Goal: Task Accomplishment & Management: Manage account settings

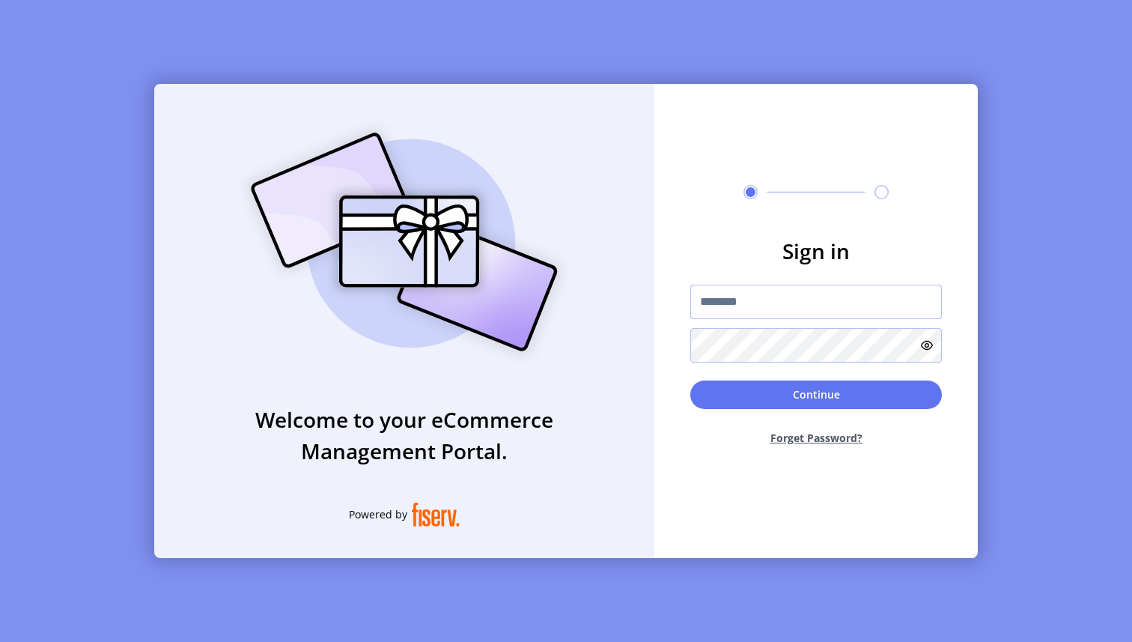
click at [805, 289] on input "text" at bounding box center [816, 301] width 252 height 34
paste input "**********"
type input "**********"
click at [871, 389] on button "Continue" at bounding box center [816, 394] width 252 height 28
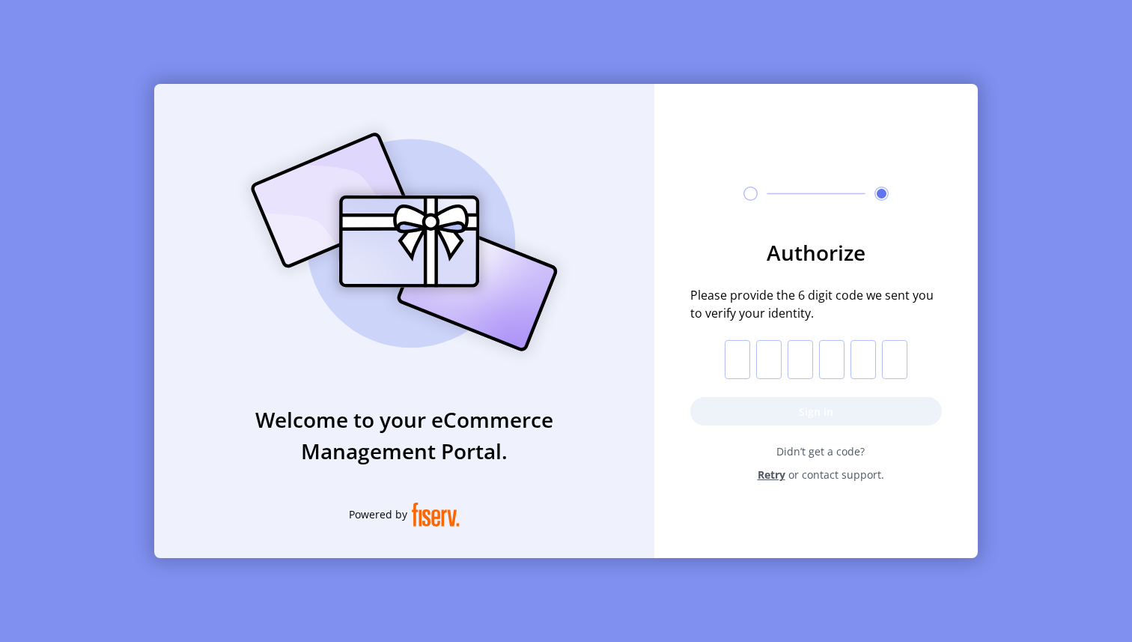
click at [743, 361] on input "text" at bounding box center [737, 359] width 25 height 39
paste input "*"
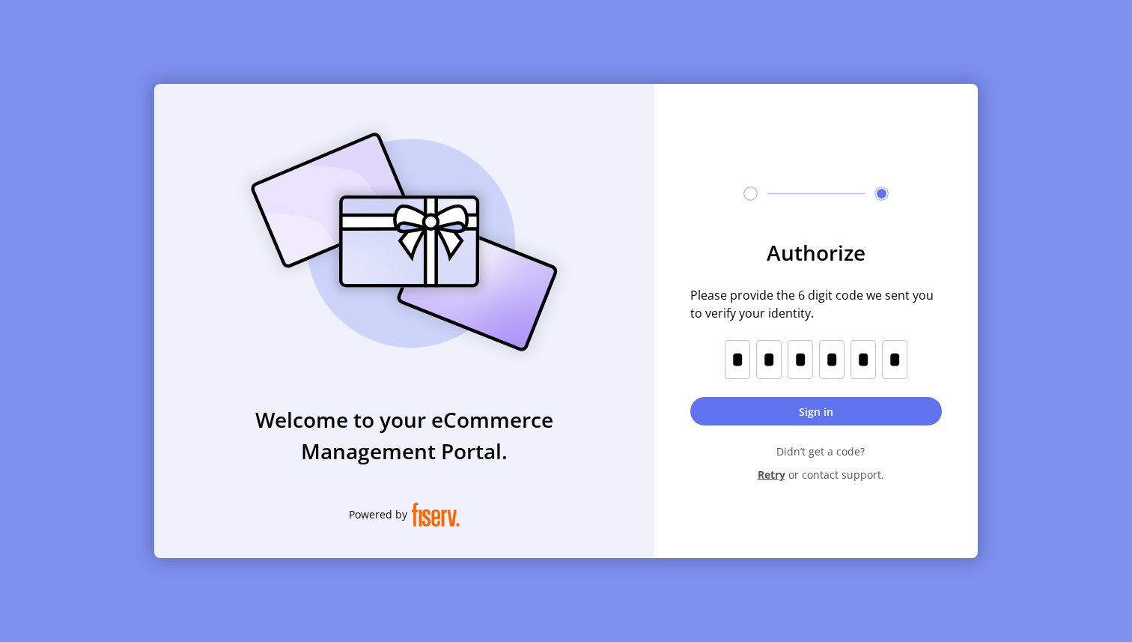
type input "*"
click at [861, 406] on button "Sign in" at bounding box center [816, 411] width 252 height 28
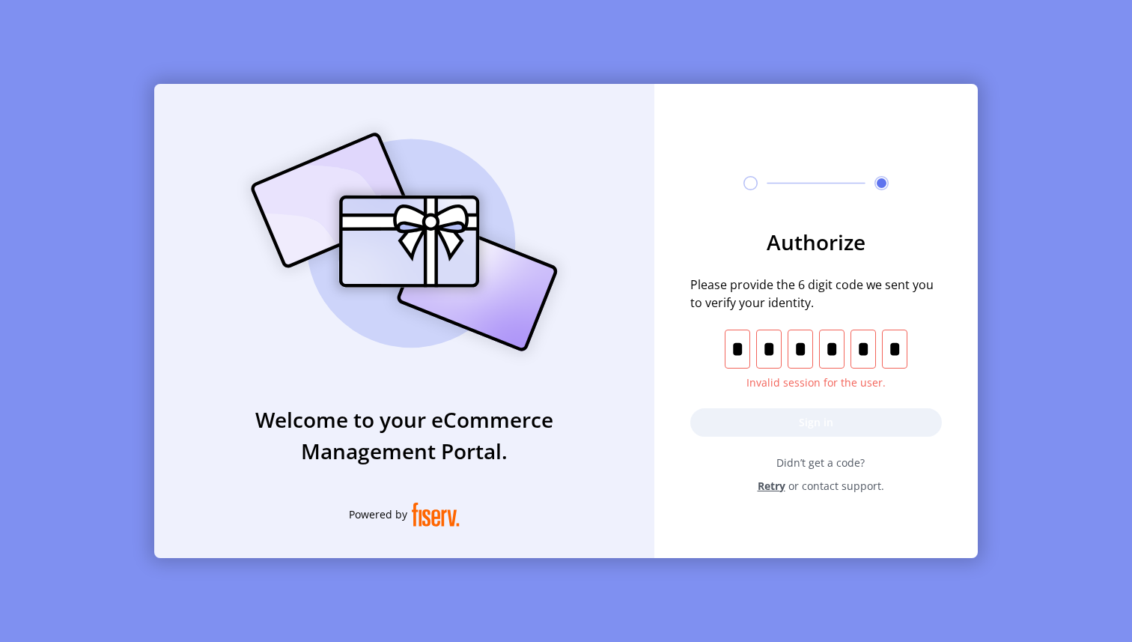
click at [777, 486] on span "Retry" at bounding box center [772, 486] width 28 height 16
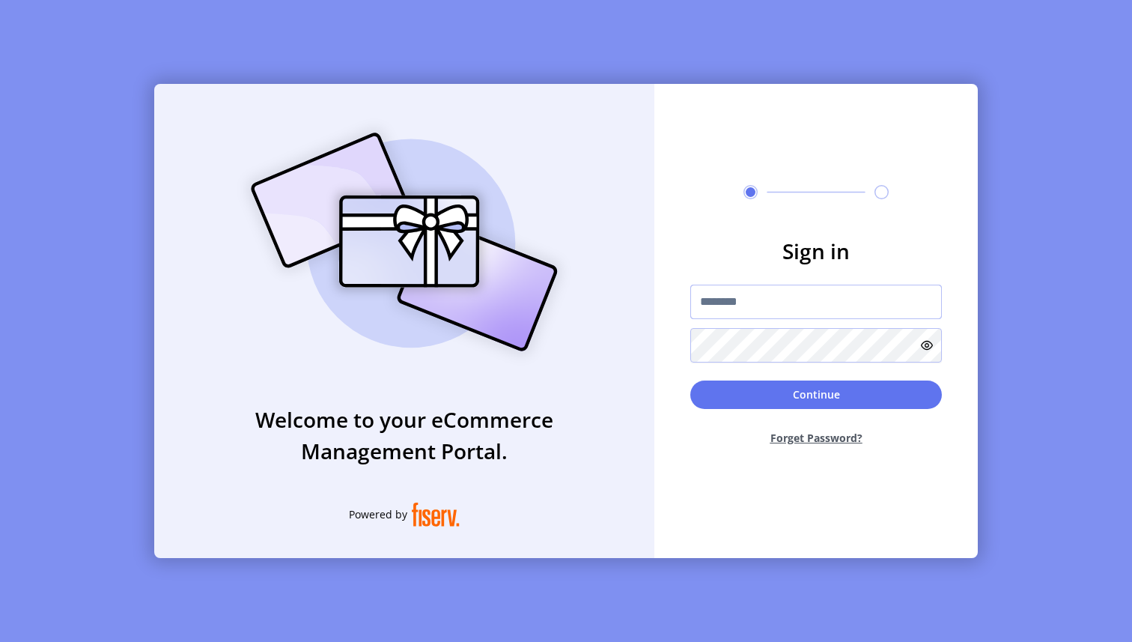
click at [802, 295] on input "text" at bounding box center [816, 301] width 252 height 34
paste input "**********"
type input "**********"
click at [869, 386] on button "Continue" at bounding box center [816, 394] width 252 height 28
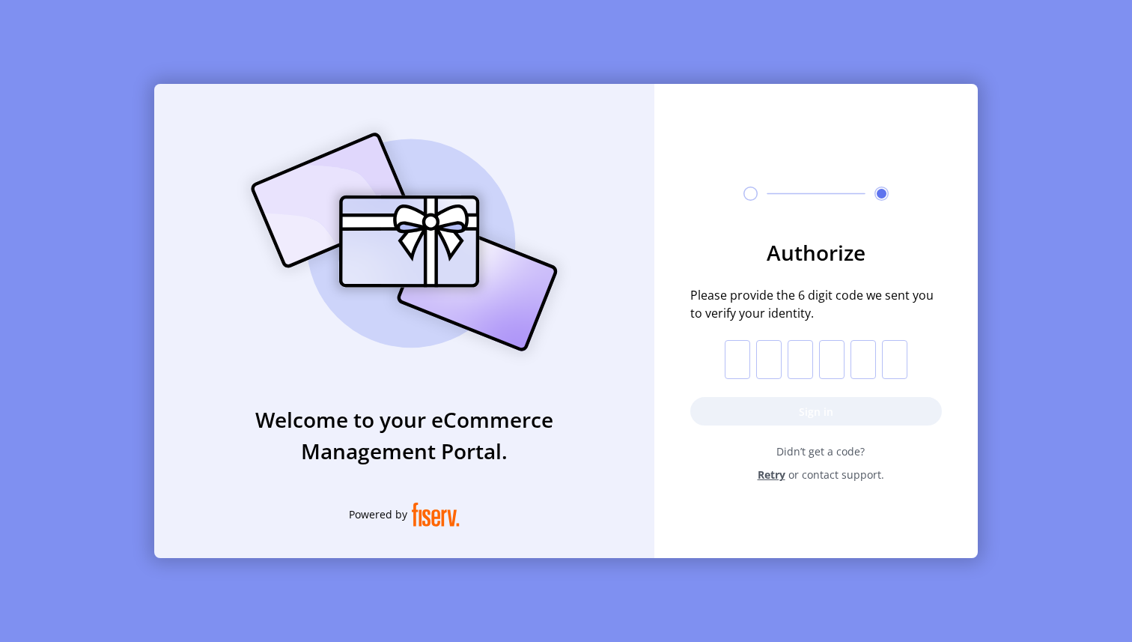
click at [735, 361] on input "text" at bounding box center [737, 359] width 25 height 39
paste input "*"
type input "*"
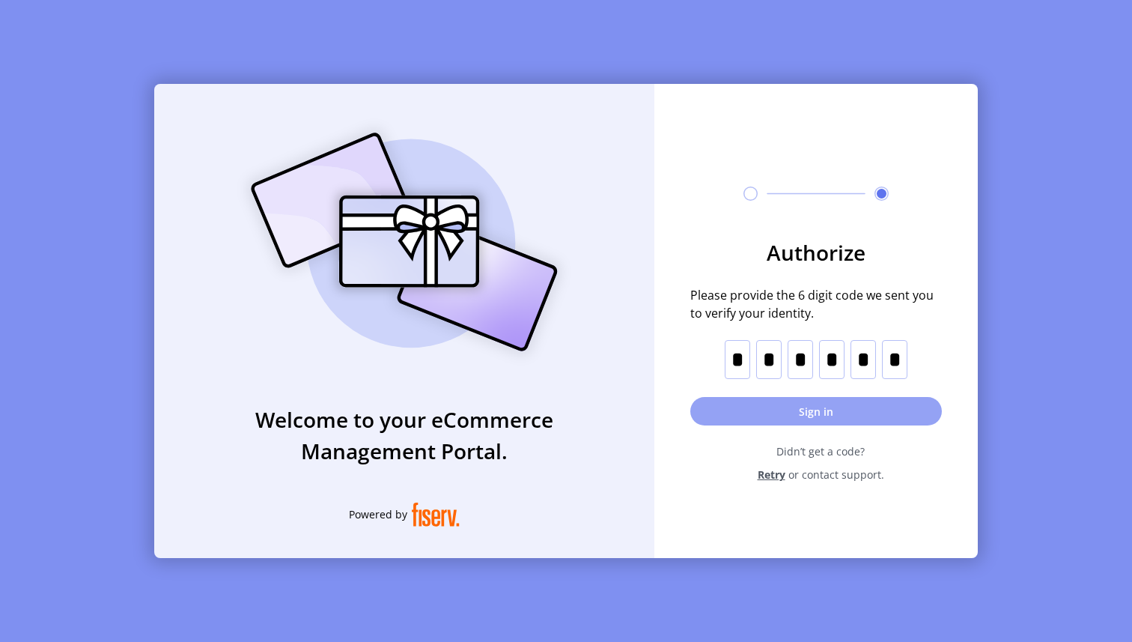
click at [850, 412] on button "Sign in" at bounding box center [816, 411] width 252 height 28
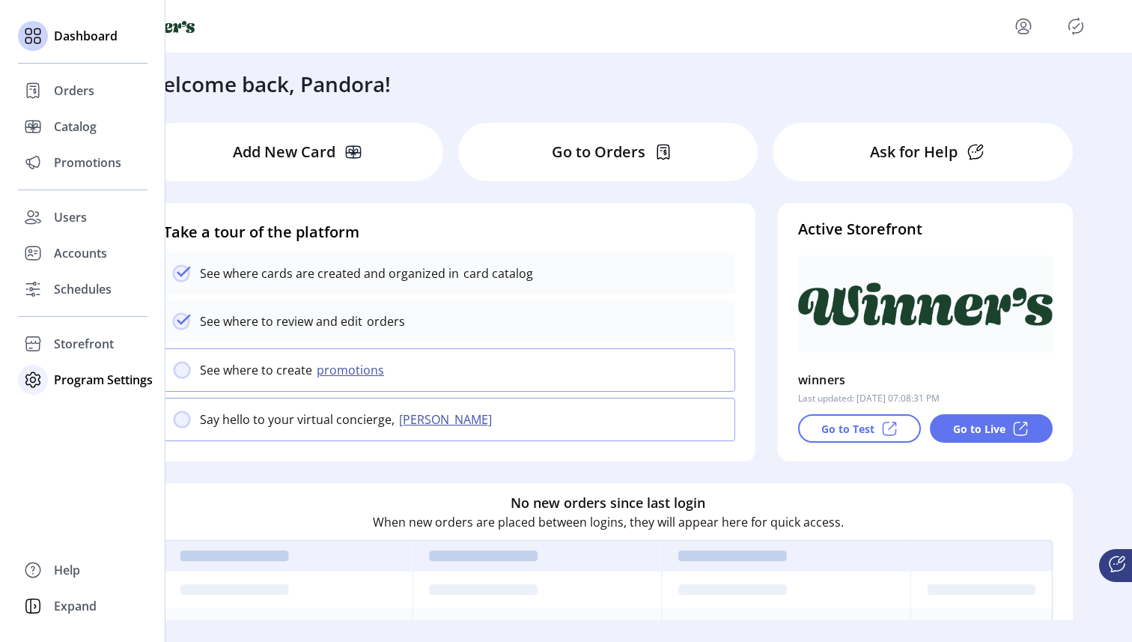
click at [34, 383] on icon at bounding box center [33, 380] width 24 height 24
click at [65, 408] on span "Templates" at bounding box center [83, 409] width 59 height 18
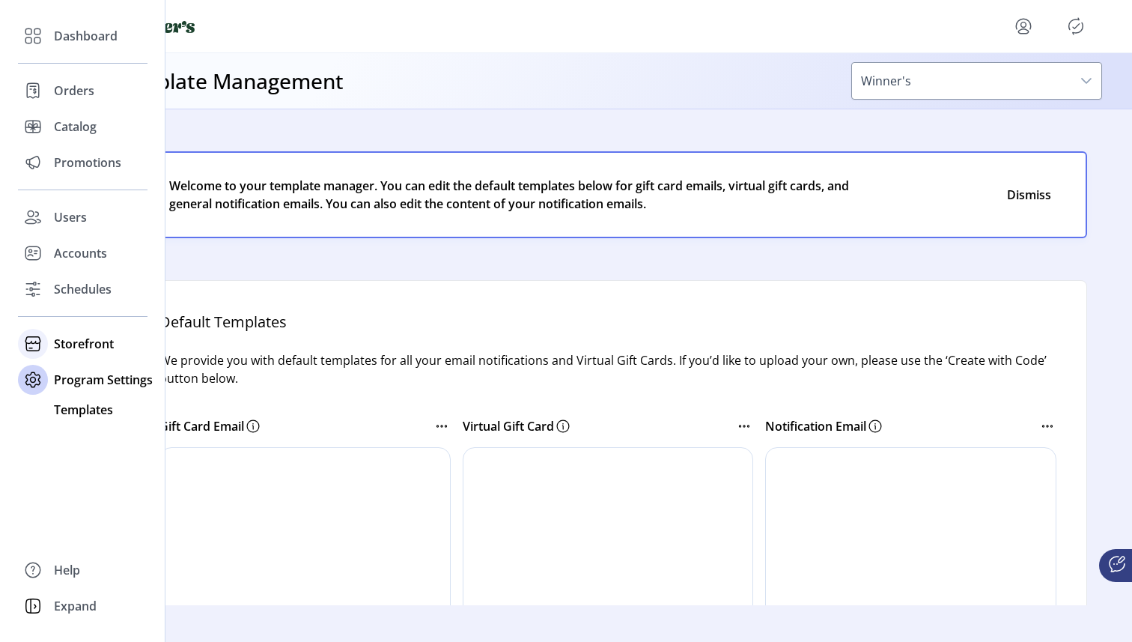
click at [29, 339] on icon at bounding box center [33, 344] width 24 height 24
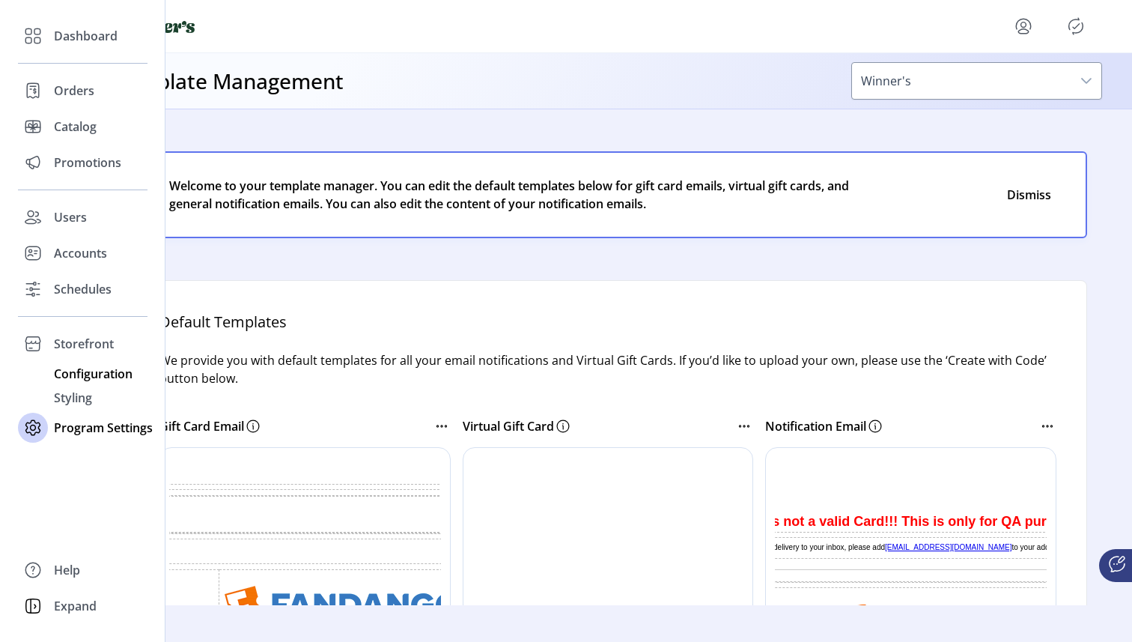
click at [89, 377] on span "Configuration" at bounding box center [93, 374] width 79 height 18
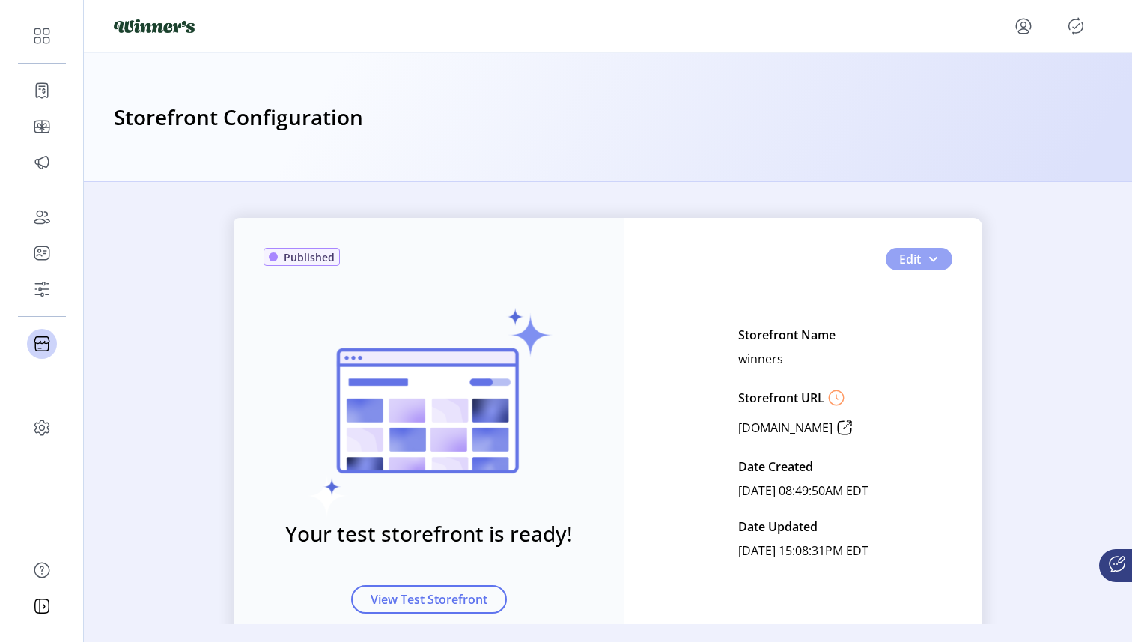
click at [912, 249] on button "Edit" at bounding box center [919, 259] width 67 height 22
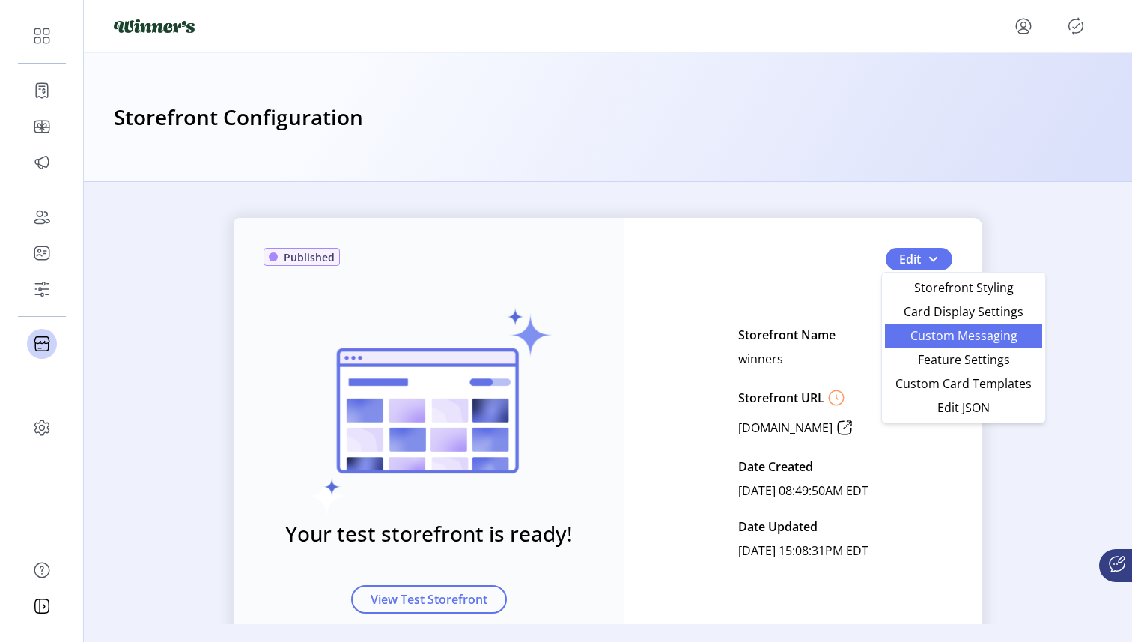
click at [996, 336] on span "Custom Messaging" at bounding box center [963, 335] width 139 height 12
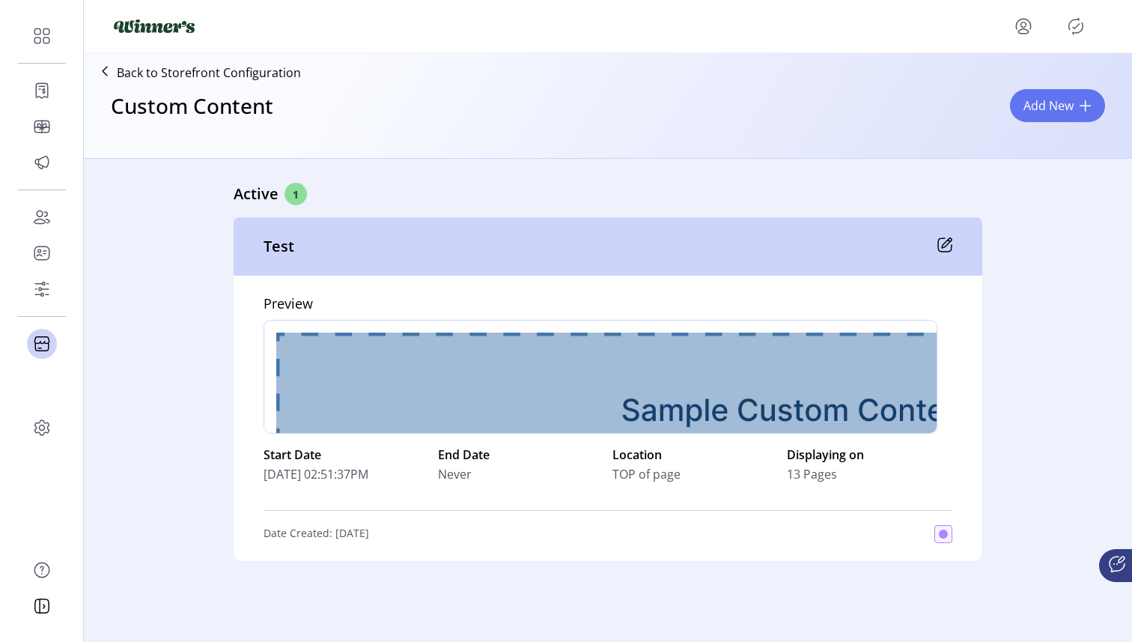
click at [1056, 82] on div "Back to Storefront Configuration Custom Content Add New" at bounding box center [608, 105] width 1048 height 105
click at [1056, 97] on span "Add New" at bounding box center [1048, 106] width 50 height 18
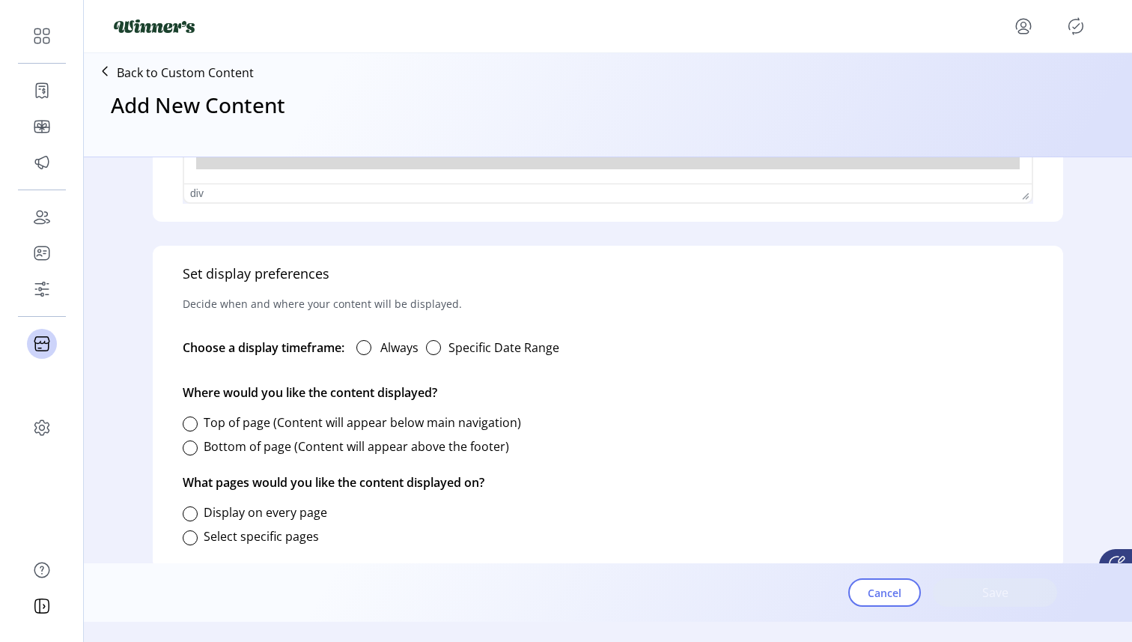
scroll to position [755, 0]
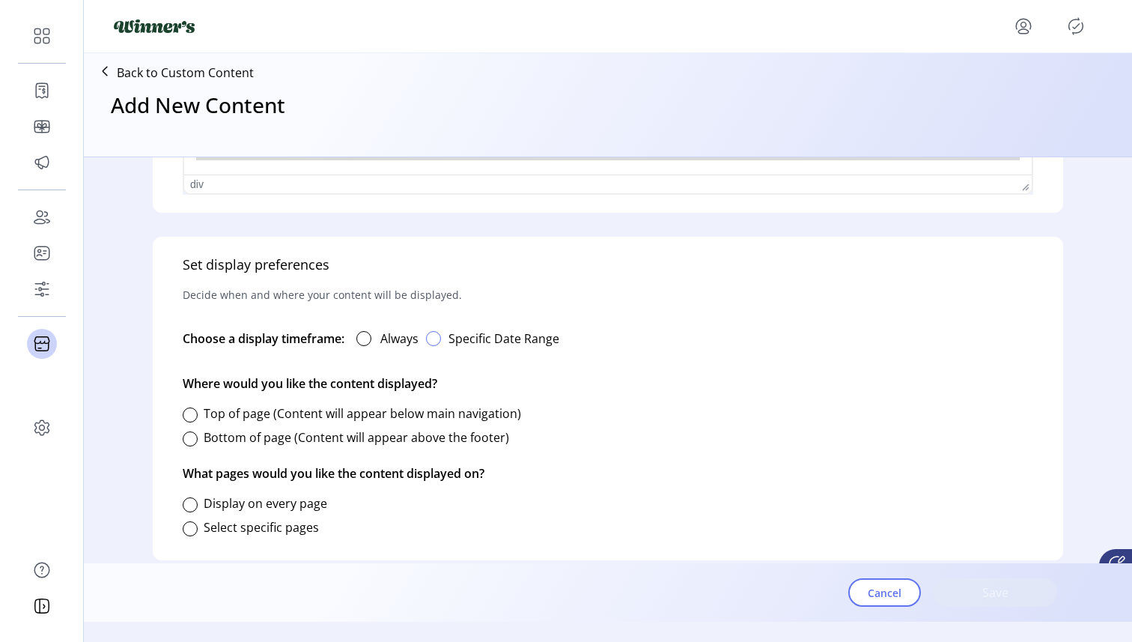
click at [439, 339] on div "button" at bounding box center [433, 338] width 15 height 15
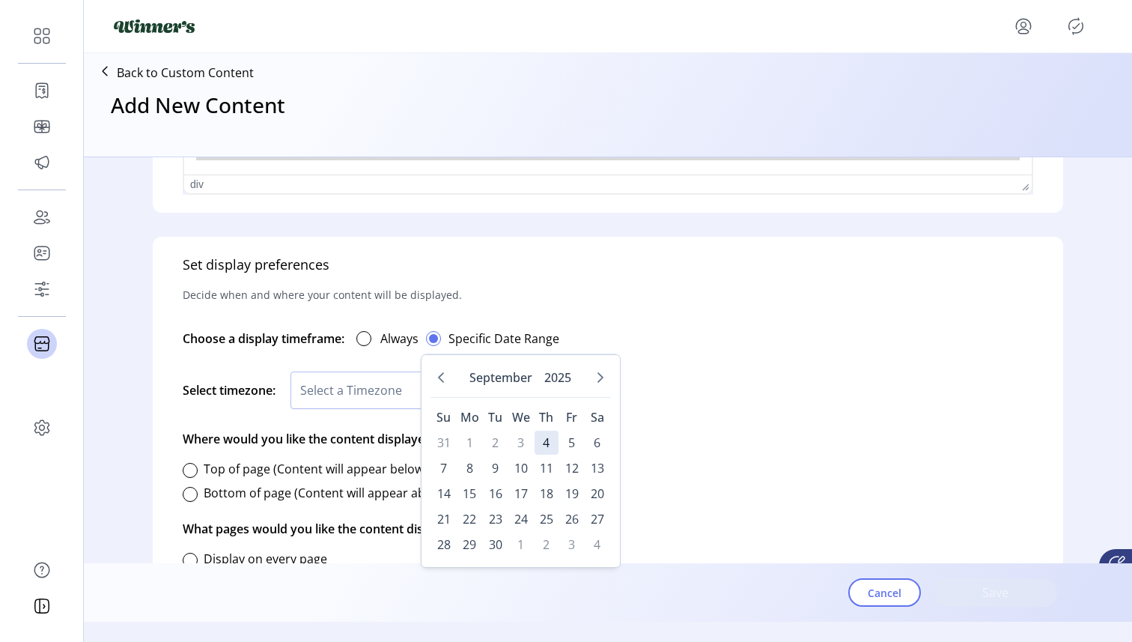
scroll to position [8, 4]
click at [526, 474] on span "10" at bounding box center [521, 468] width 24 height 24
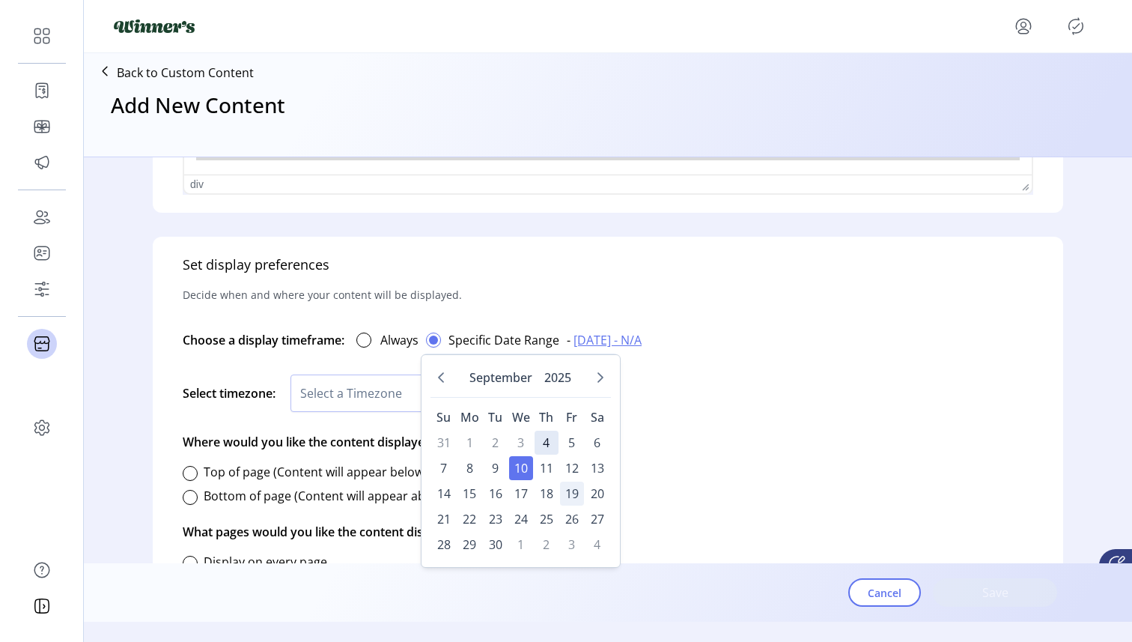
click at [567, 490] on span "19" at bounding box center [572, 493] width 24 height 24
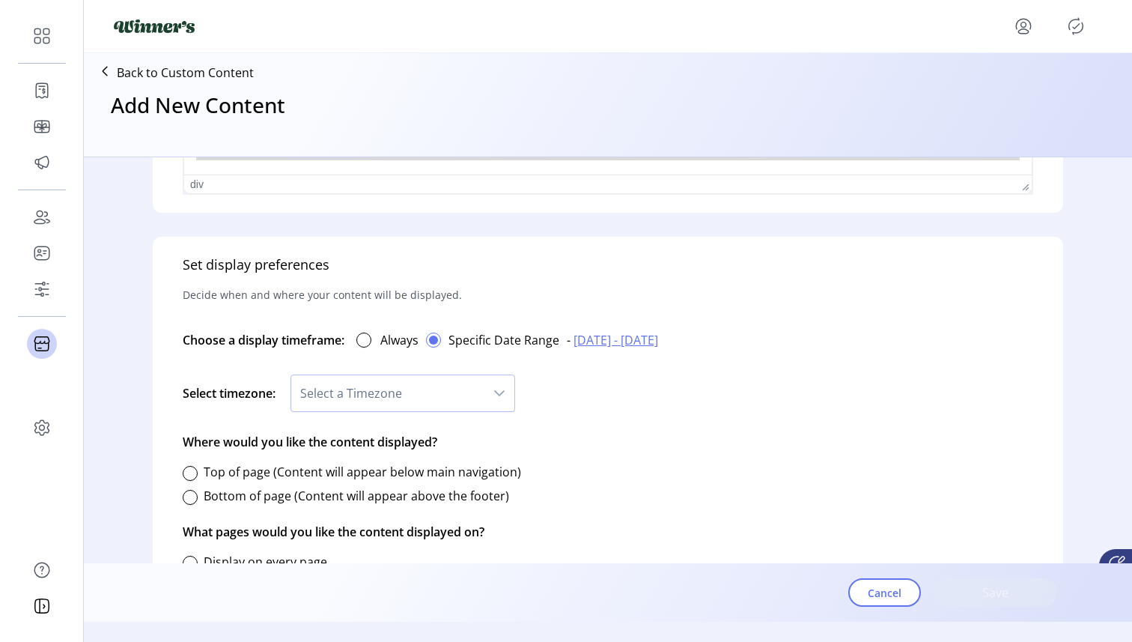
click at [606, 343] on span "[DATE] - [DATE]" at bounding box center [615, 340] width 85 height 18
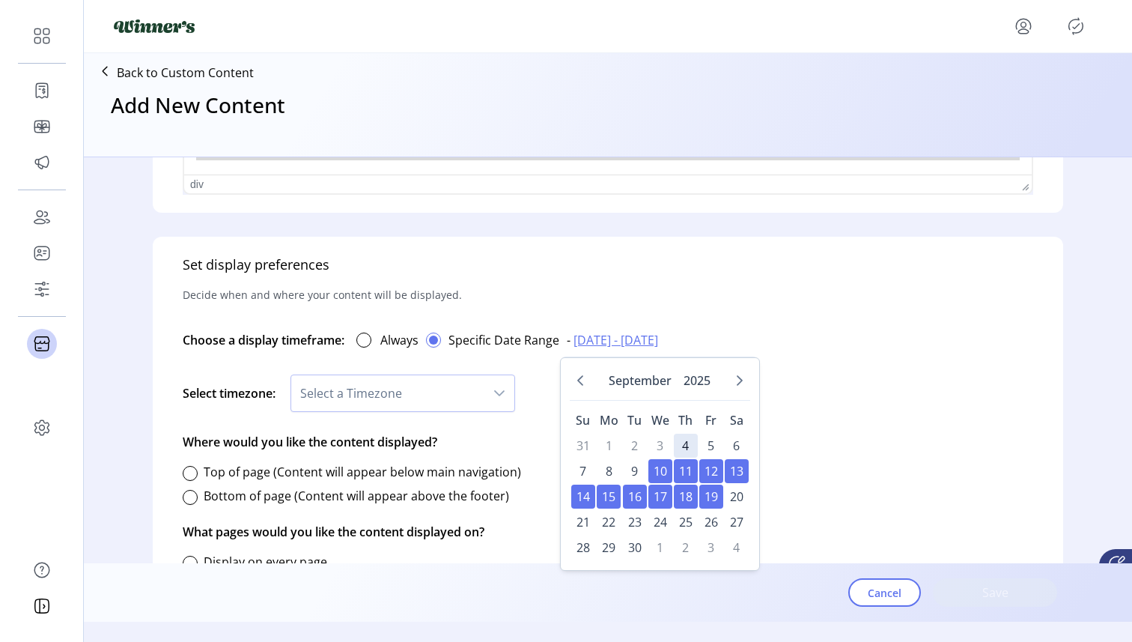
click at [558, 338] on label "Specific Date Range" at bounding box center [503, 340] width 111 height 18
click at [548, 338] on label "Specific Date Range" at bounding box center [503, 340] width 111 height 18
click at [541, 343] on label "Specific Date Range" at bounding box center [503, 340] width 111 height 18
click at [612, 344] on span "[DATE] - [DATE]" at bounding box center [615, 340] width 85 height 18
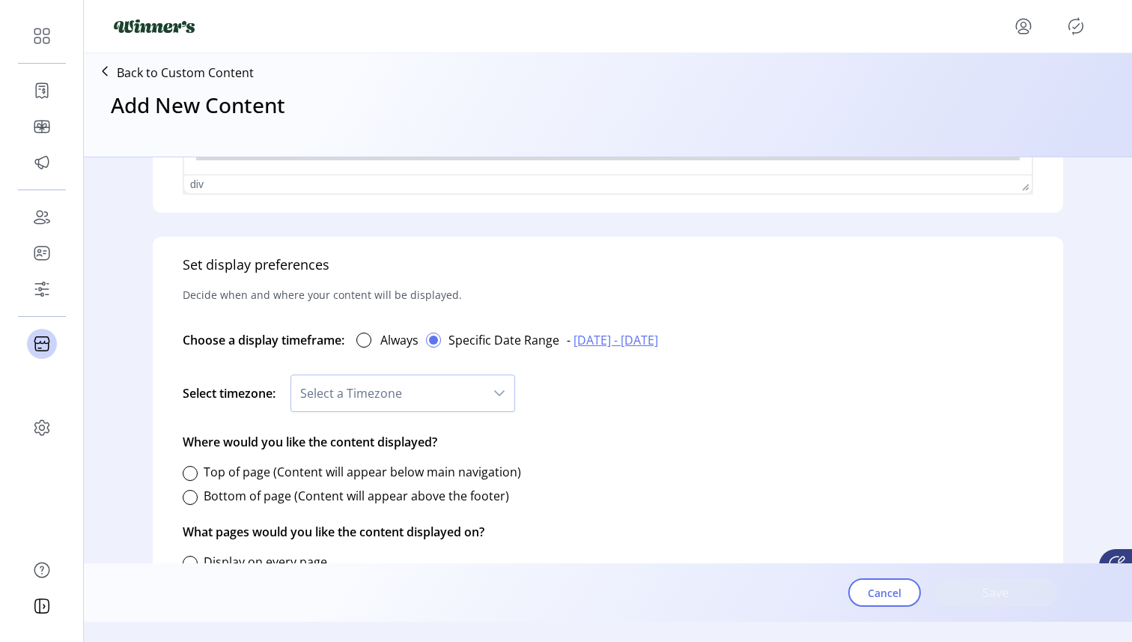
click at [612, 344] on span "[DATE] - [DATE]" at bounding box center [615, 340] width 85 height 18
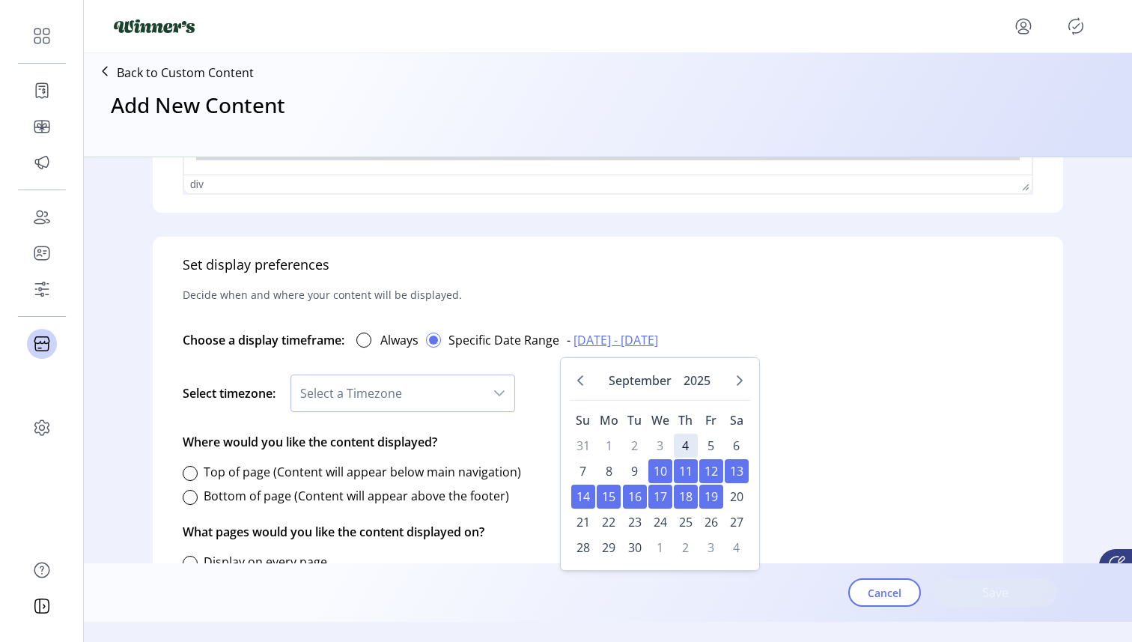
click at [612, 344] on span "[DATE] - [DATE]" at bounding box center [615, 340] width 85 height 18
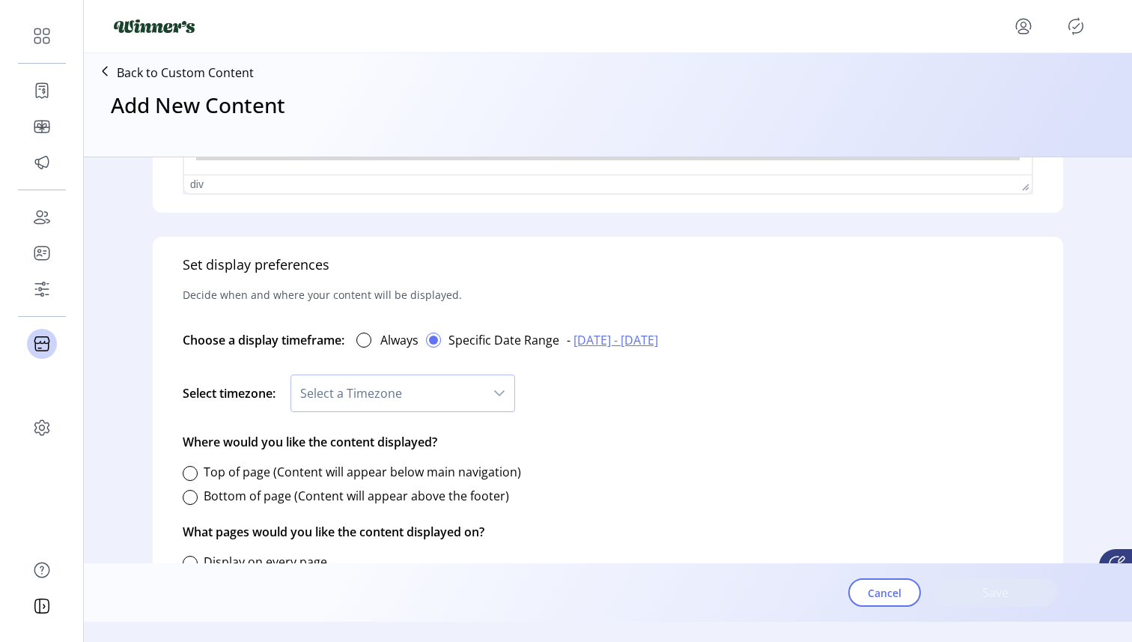
click at [584, 344] on span "[DATE] - [DATE]" at bounding box center [615, 340] width 85 height 18
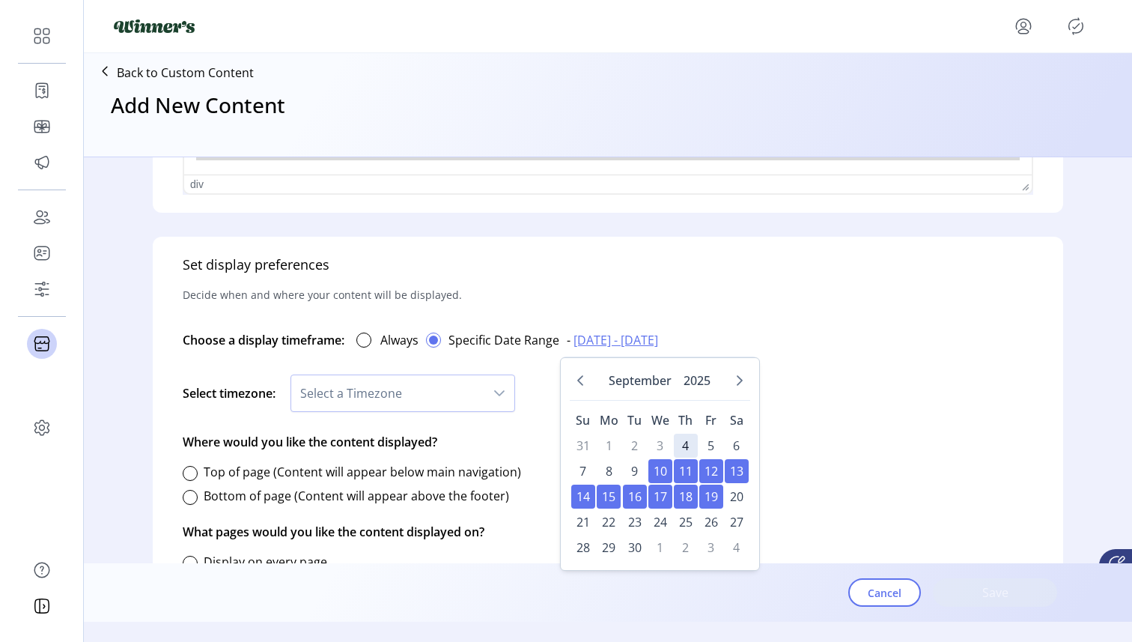
click at [584, 344] on span "[DATE] - [DATE]" at bounding box center [615, 340] width 85 height 18
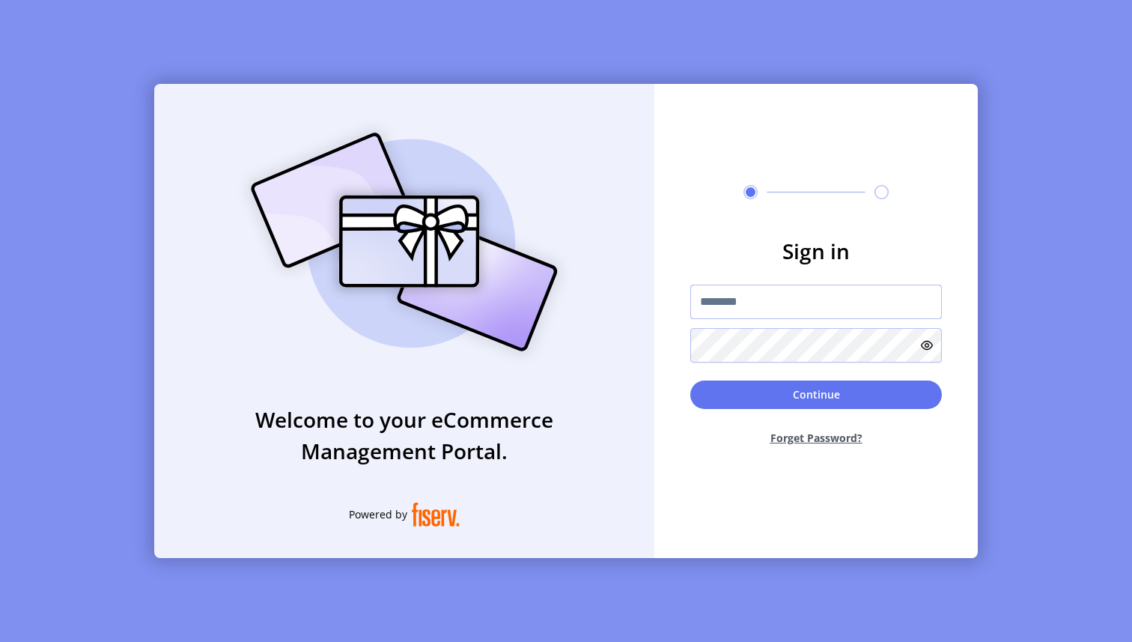
click at [828, 307] on input "text" at bounding box center [816, 301] width 252 height 34
paste input "*********"
type input "*********"
click at [877, 400] on button "Continue" at bounding box center [816, 394] width 252 height 28
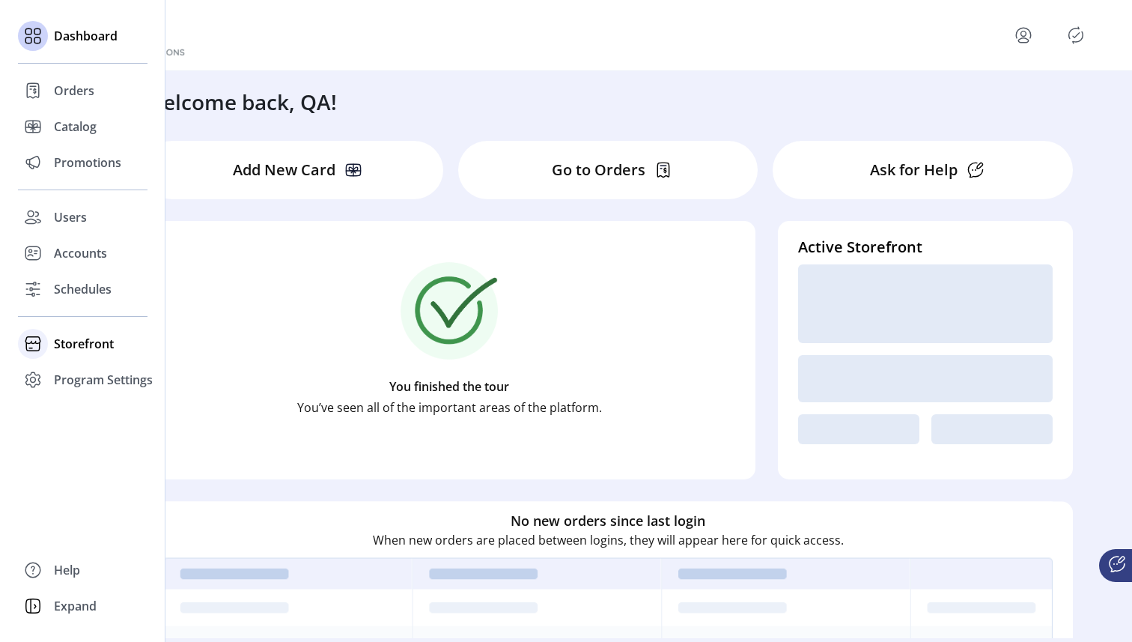
click at [37, 341] on icon at bounding box center [33, 344] width 24 height 24
click at [73, 374] on span "Configuration" at bounding box center [93, 374] width 79 height 18
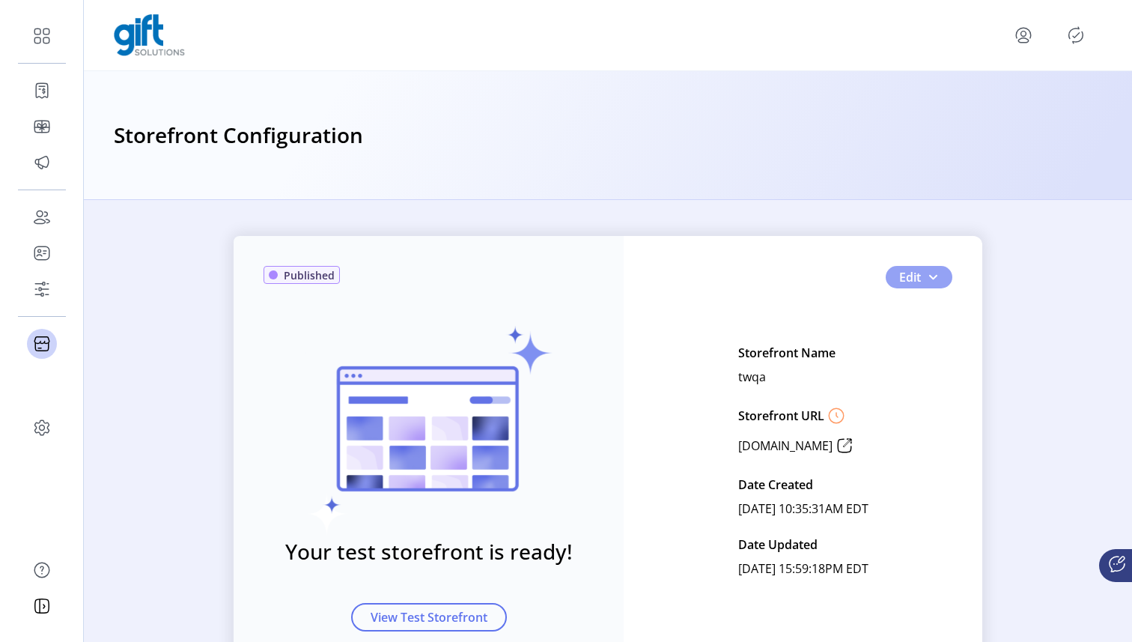
click at [935, 272] on button "Edit" at bounding box center [919, 277] width 67 height 22
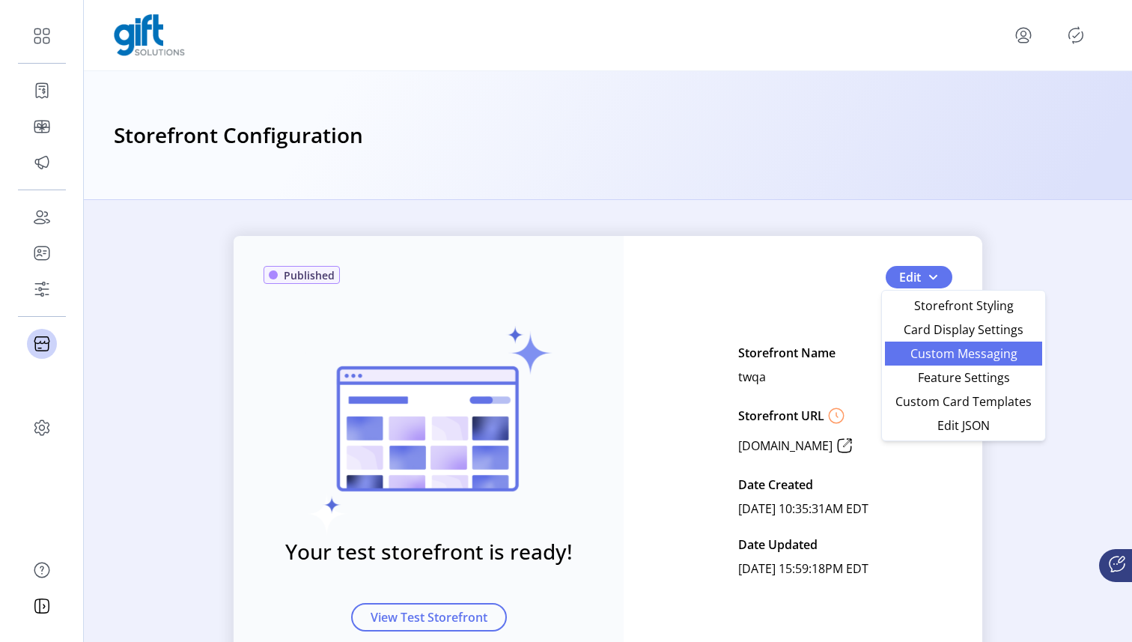
click at [999, 354] on span "Custom Messaging" at bounding box center [963, 353] width 139 height 12
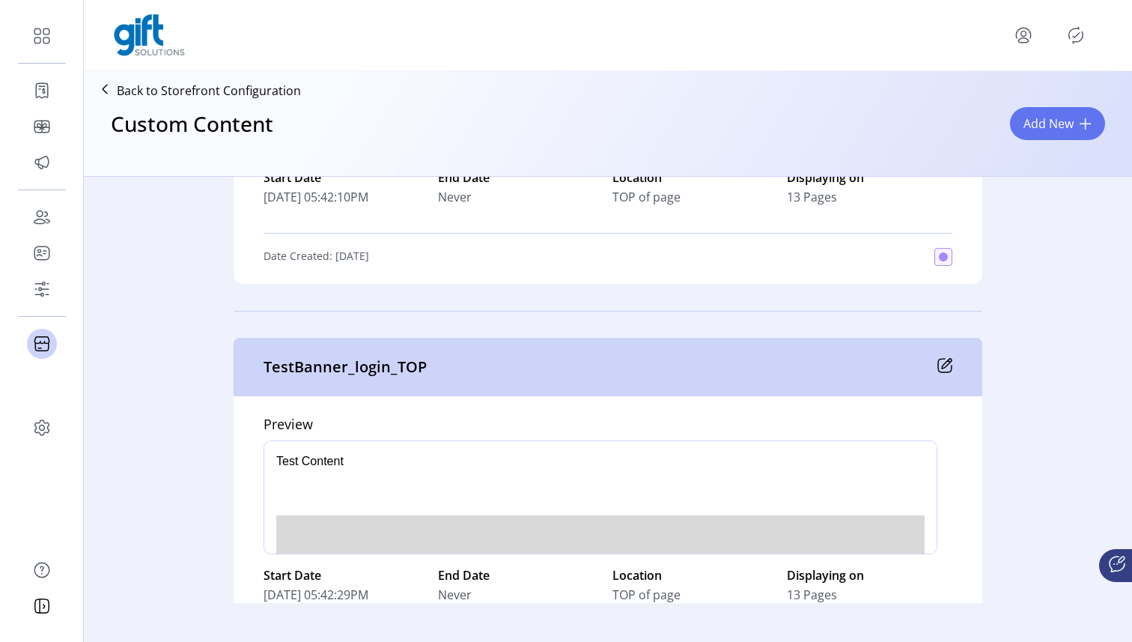
scroll to position [814, 0]
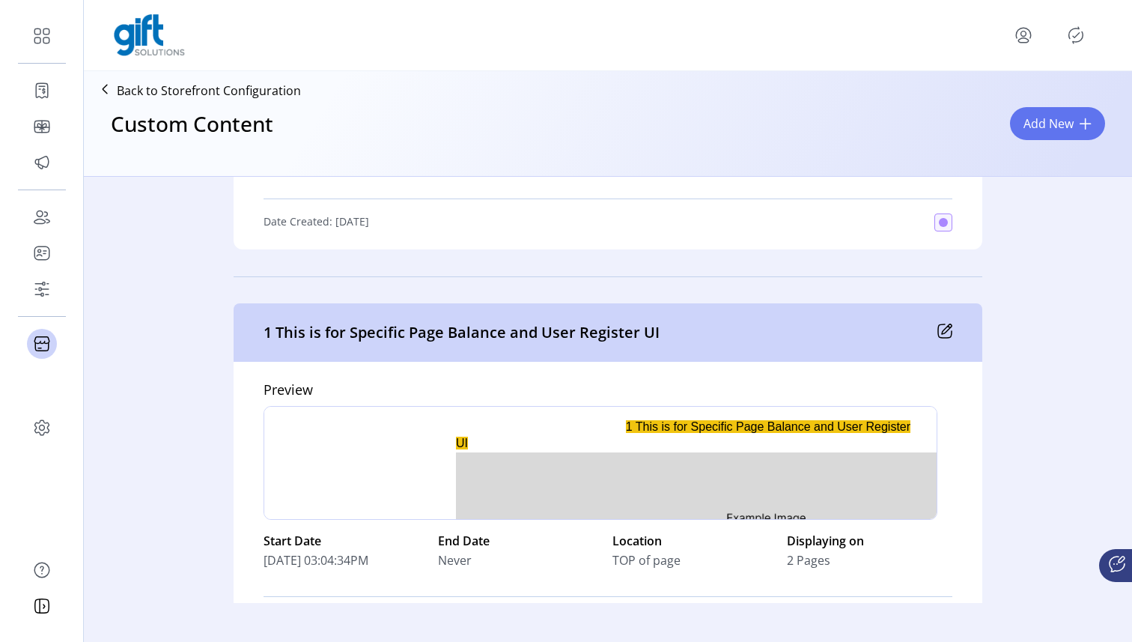
click at [942, 333] on icon at bounding box center [947, 329] width 10 height 10
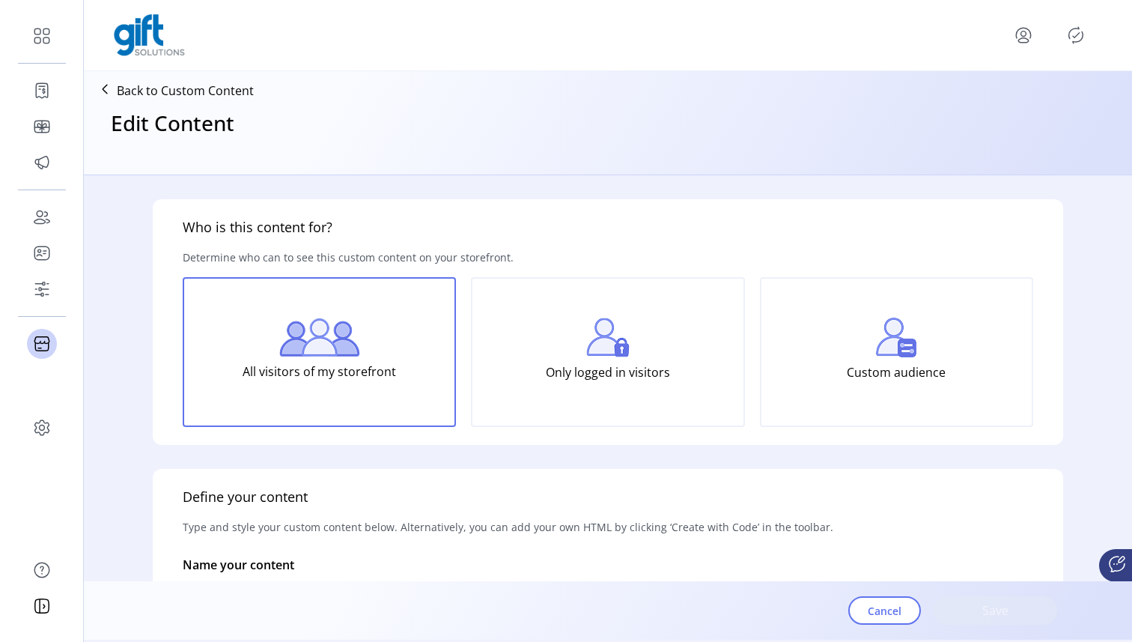
type input "**********"
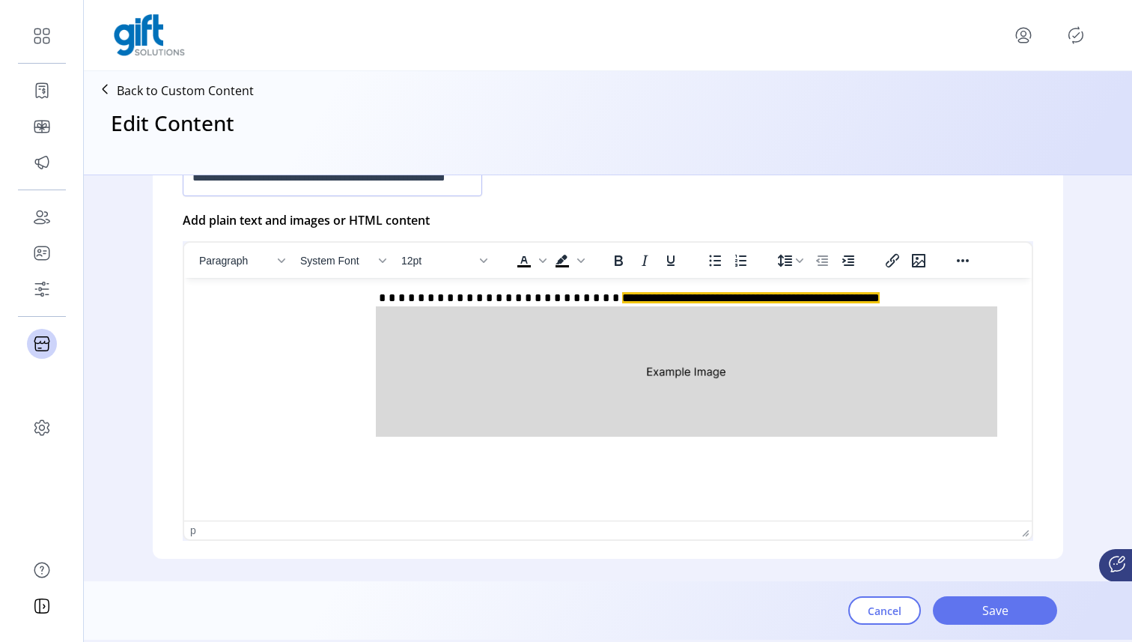
click at [331, 364] on p "**********" at bounding box center [604, 365] width 816 height 151
drag, startPoint x: 338, startPoint y: 371, endPoint x: 181, endPoint y: 371, distance: 157.2
click at [184, 371] on html "**********" at bounding box center [607, 365] width 847 height 175
click at [954, 262] on icon "Reveal or hide additional toolbar items" at bounding box center [963, 261] width 18 height 18
click at [886, 284] on icon "Source code" at bounding box center [883, 289] width 18 height 18
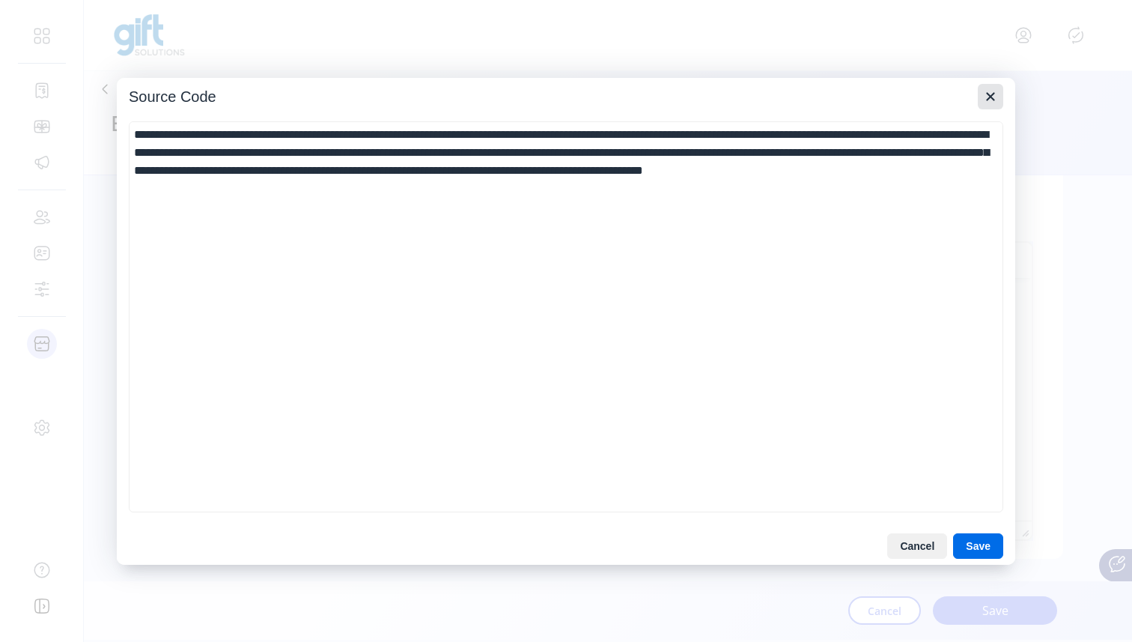
click at [996, 91] on icon "Close" at bounding box center [990, 97] width 18 height 18
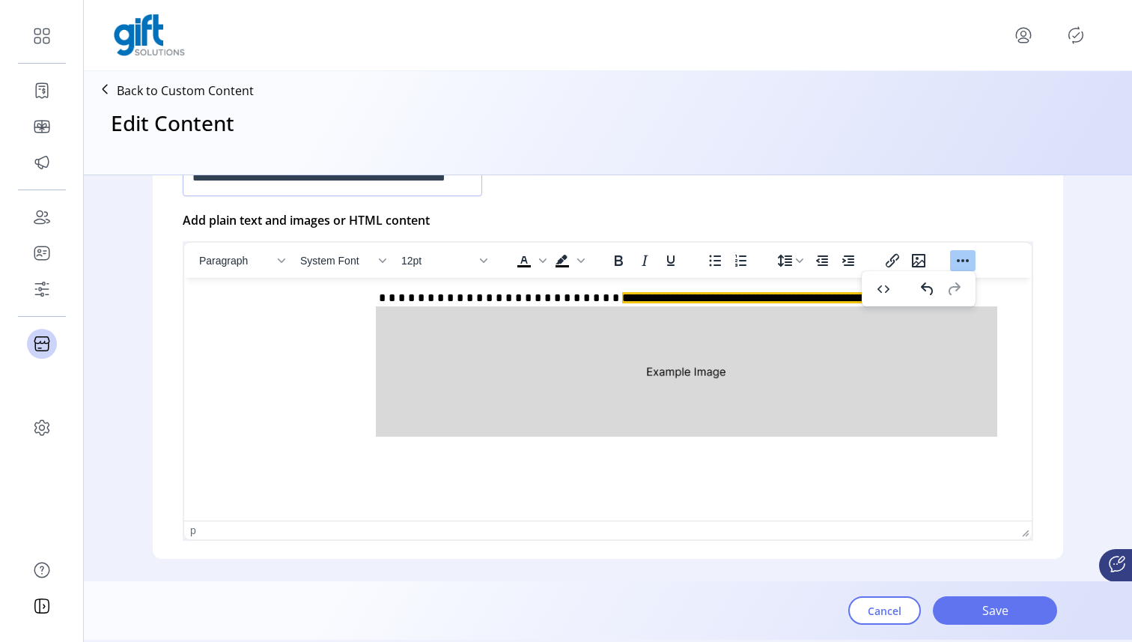
click at [1059, 232] on form "**********" at bounding box center [608, 378] width 958 height 406
click at [374, 349] on p "**********" at bounding box center [604, 365] width 816 height 151
click at [922, 255] on icon "Insert/edit image" at bounding box center [919, 261] width 18 height 18
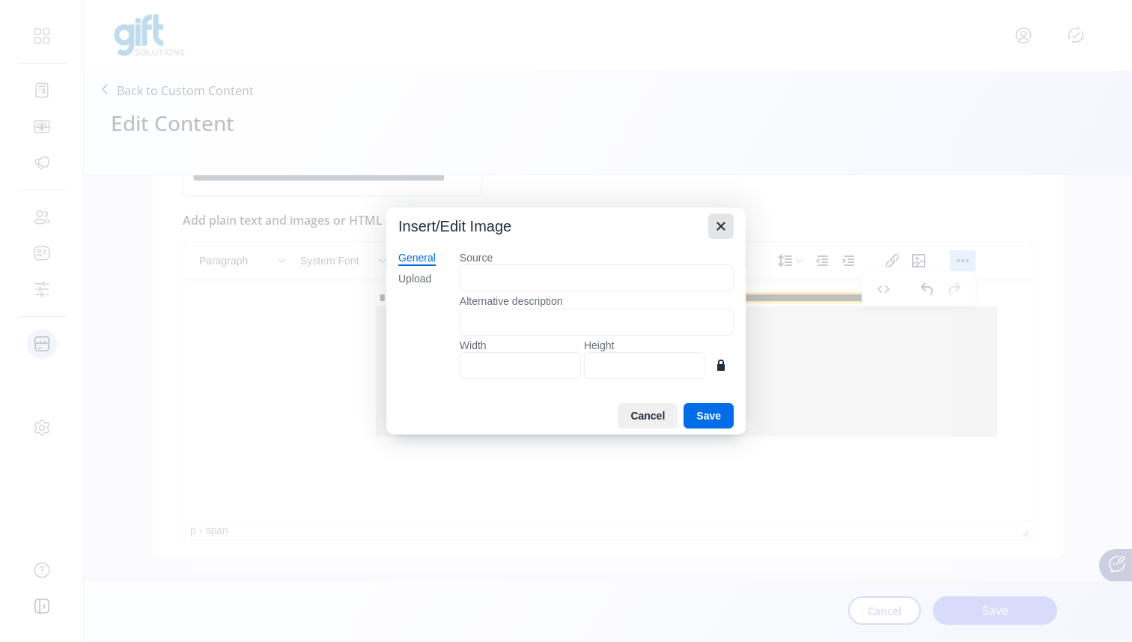
click at [721, 224] on icon "Close" at bounding box center [721, 226] width 18 height 18
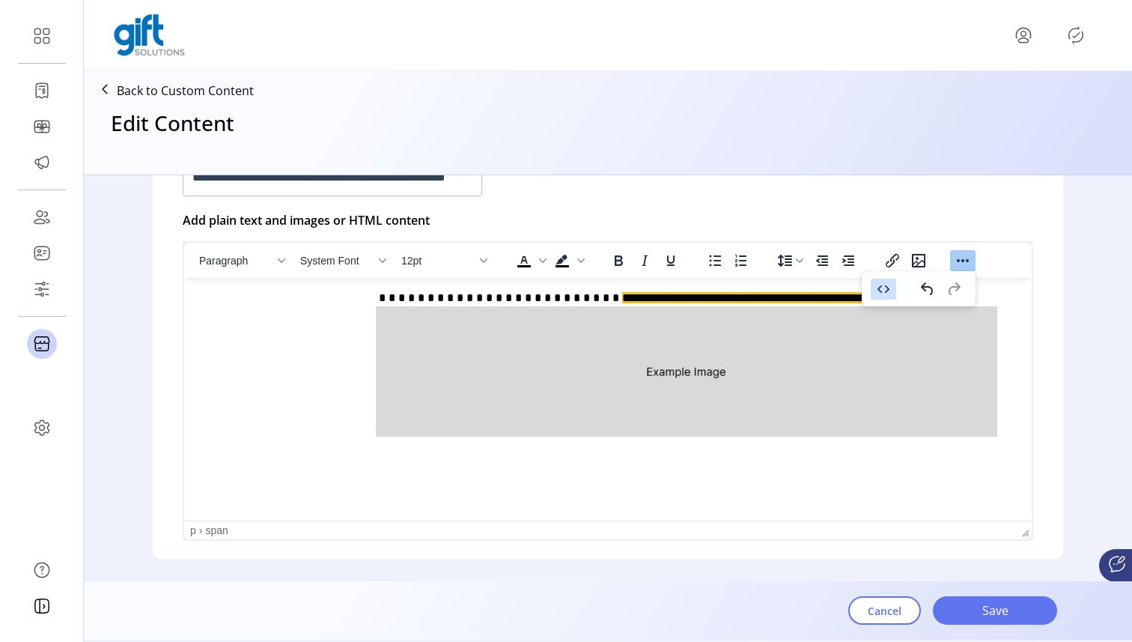
click at [880, 289] on icon "Source code" at bounding box center [883, 289] width 18 height 18
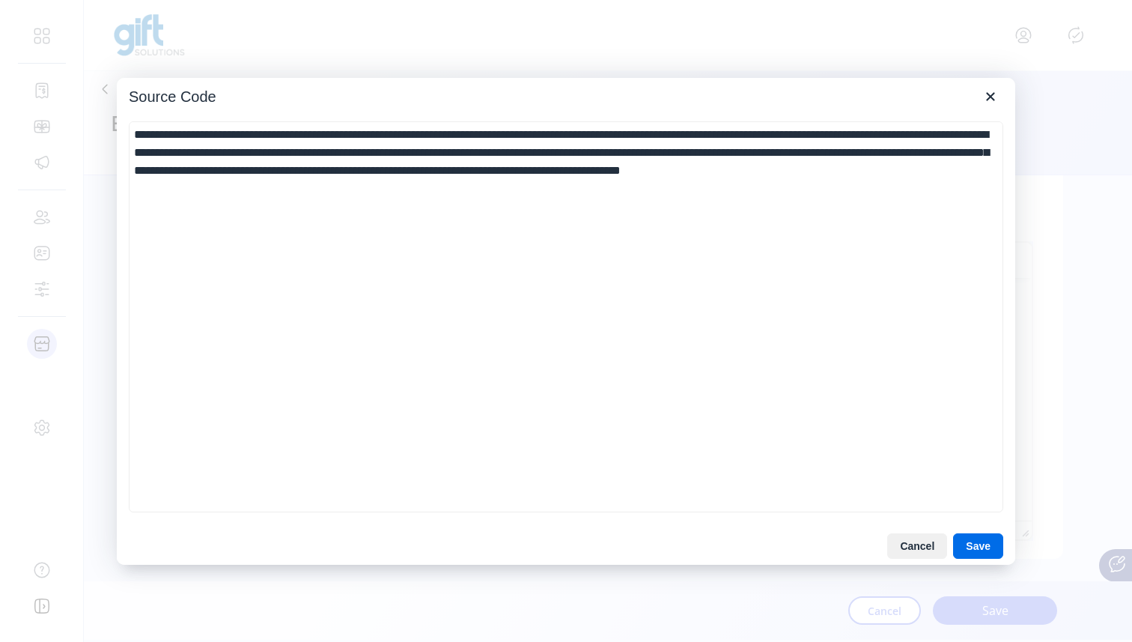
drag, startPoint x: 546, startPoint y: 155, endPoint x: 97, endPoint y: 141, distance: 450.1
click at [97, 141] on div "**********" at bounding box center [566, 321] width 1132 height 642
type textarea "**********"
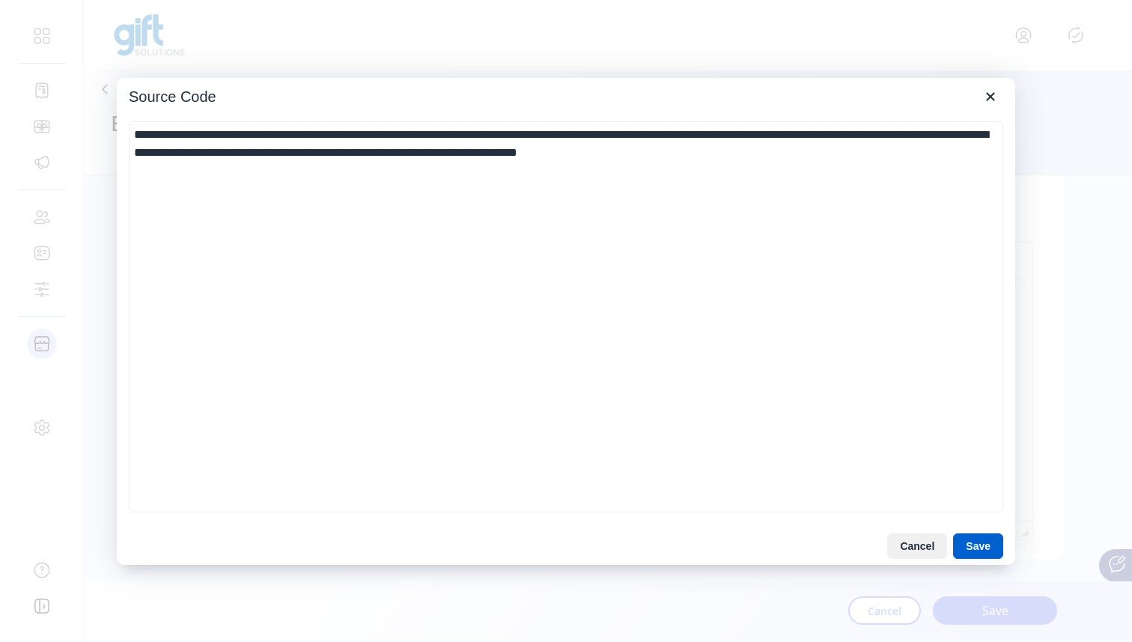
click at [981, 541] on button "Save" at bounding box center [978, 545] width 50 height 25
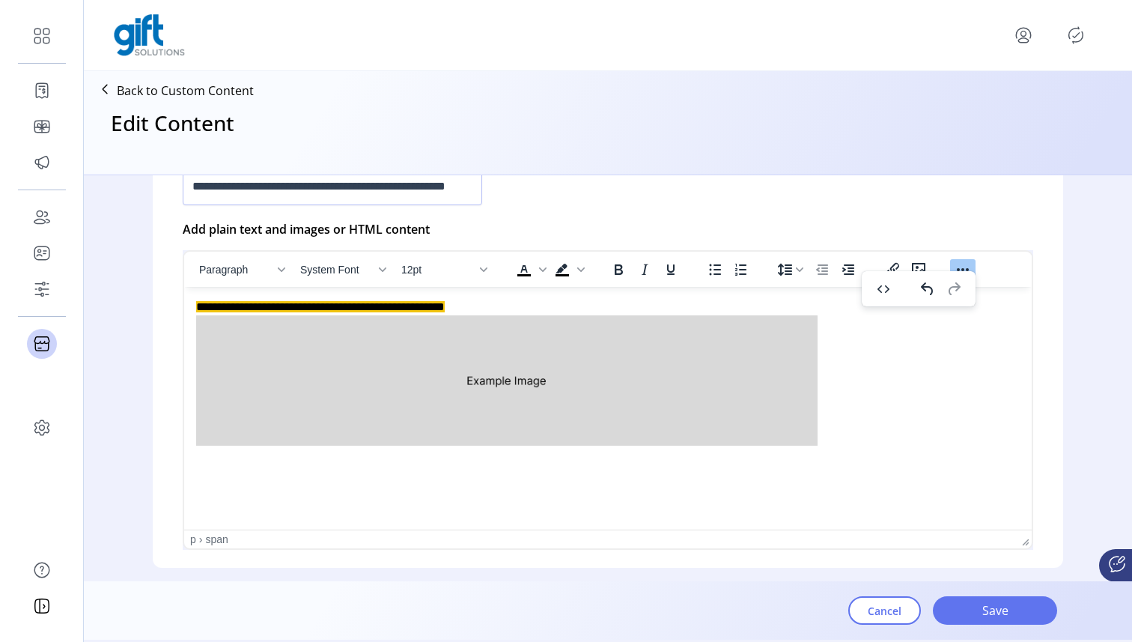
scroll to position [421, 0]
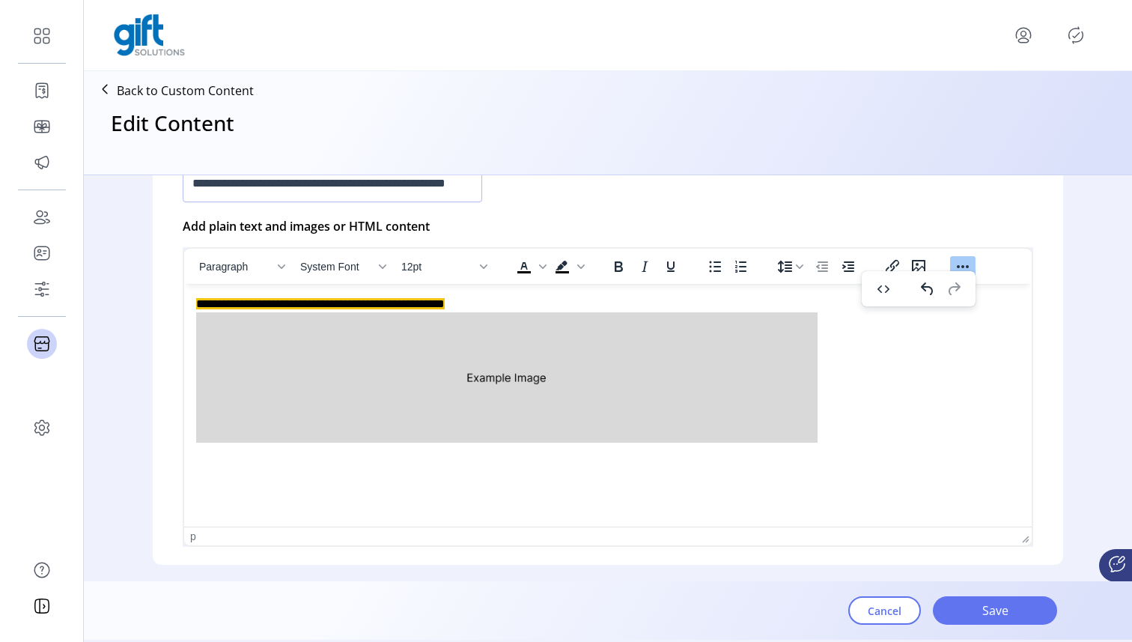
click at [189, 354] on html "**********" at bounding box center [607, 386] width 847 height 205
click at [845, 271] on icon "Increase indent" at bounding box center [848, 266] width 12 height 10
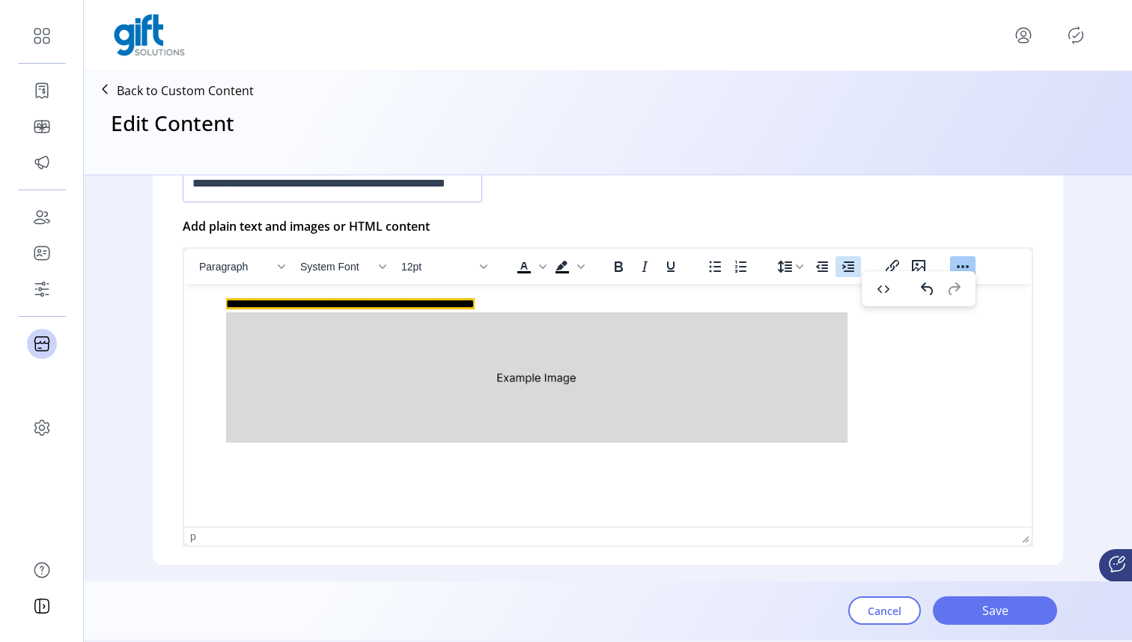
click at [845, 271] on icon "Increase indent" at bounding box center [848, 266] width 12 height 10
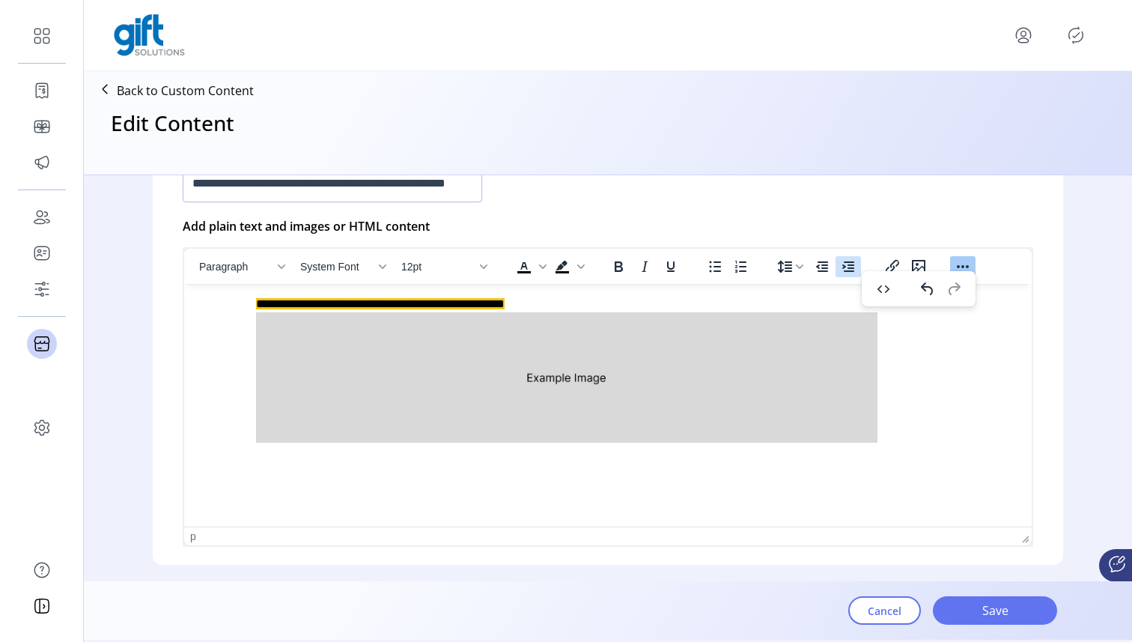
click at [845, 271] on icon "Increase indent" at bounding box center [848, 266] width 12 height 10
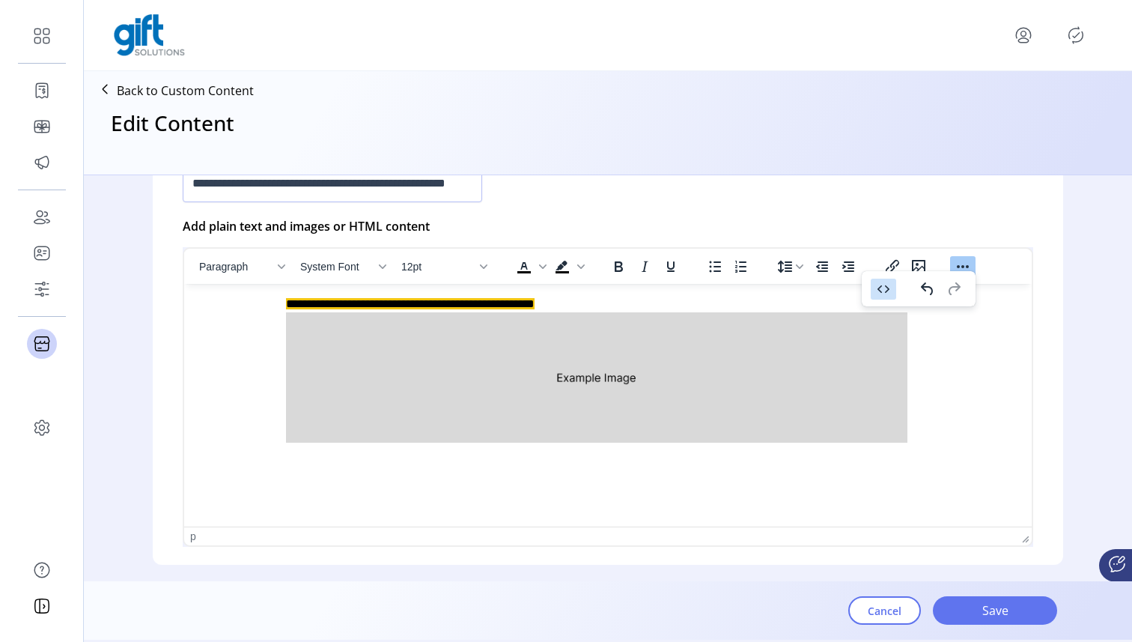
click at [882, 290] on icon "Source code" at bounding box center [883, 289] width 18 height 18
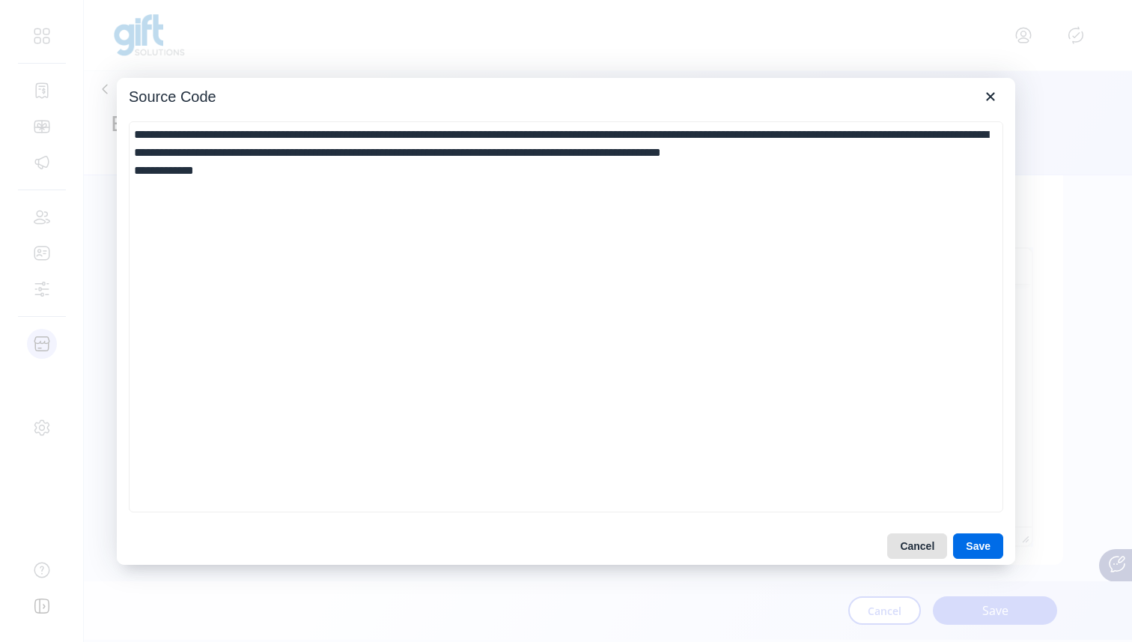
click at [929, 539] on button "Cancel" at bounding box center [917, 545] width 60 height 25
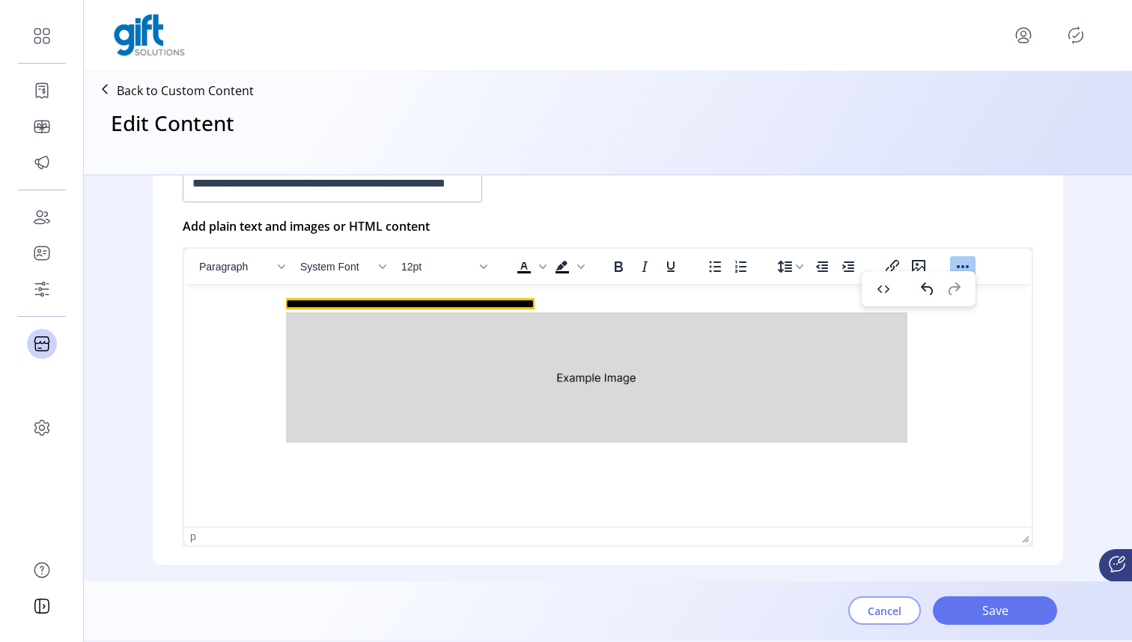
click at [889, 611] on span "Cancel" at bounding box center [885, 611] width 34 height 16
